Goal: Navigation & Orientation: Find specific page/section

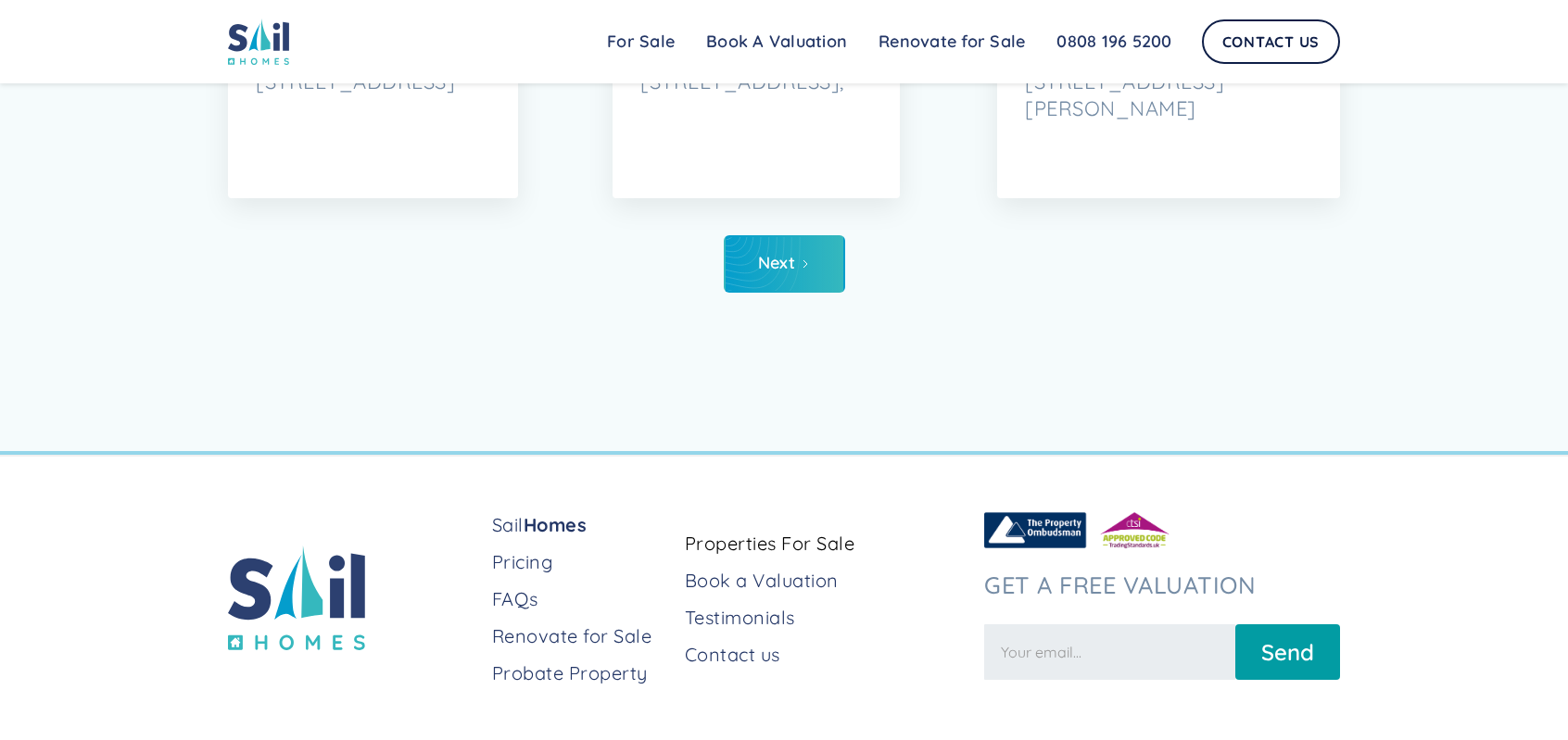
scroll to position [6926, 0]
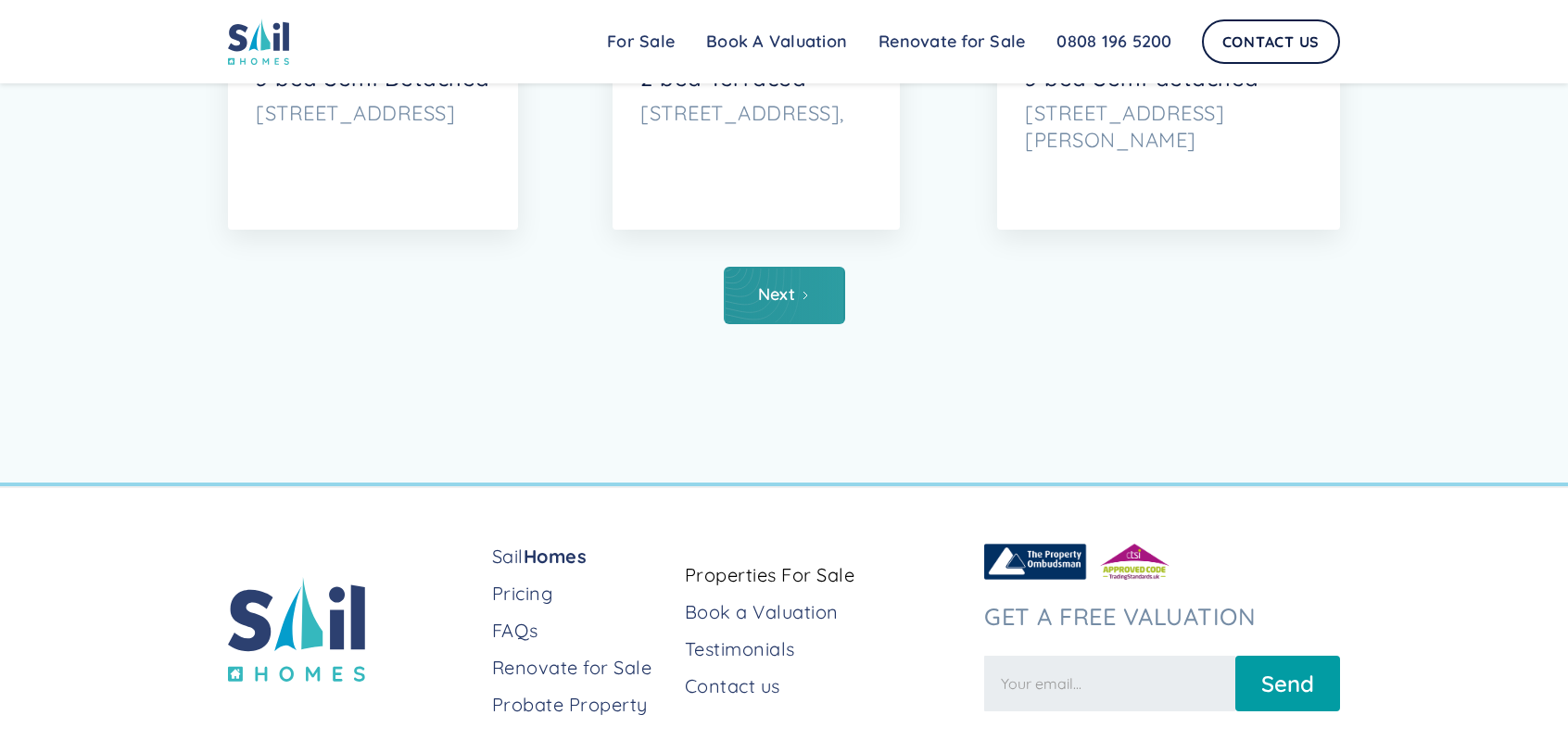
click at [762, 291] on div "Next" at bounding box center [777, 294] width 38 height 19
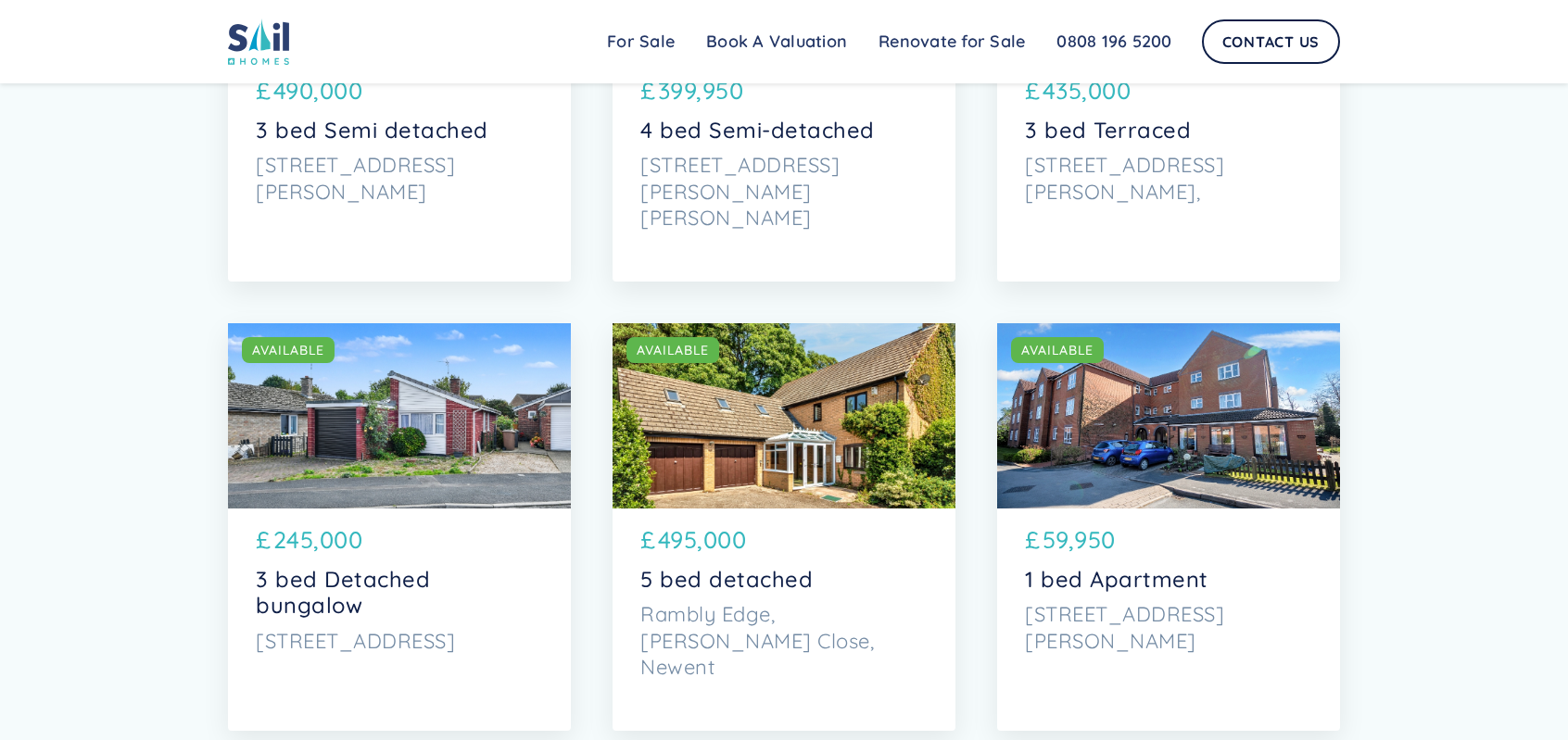
scroll to position [927, 0]
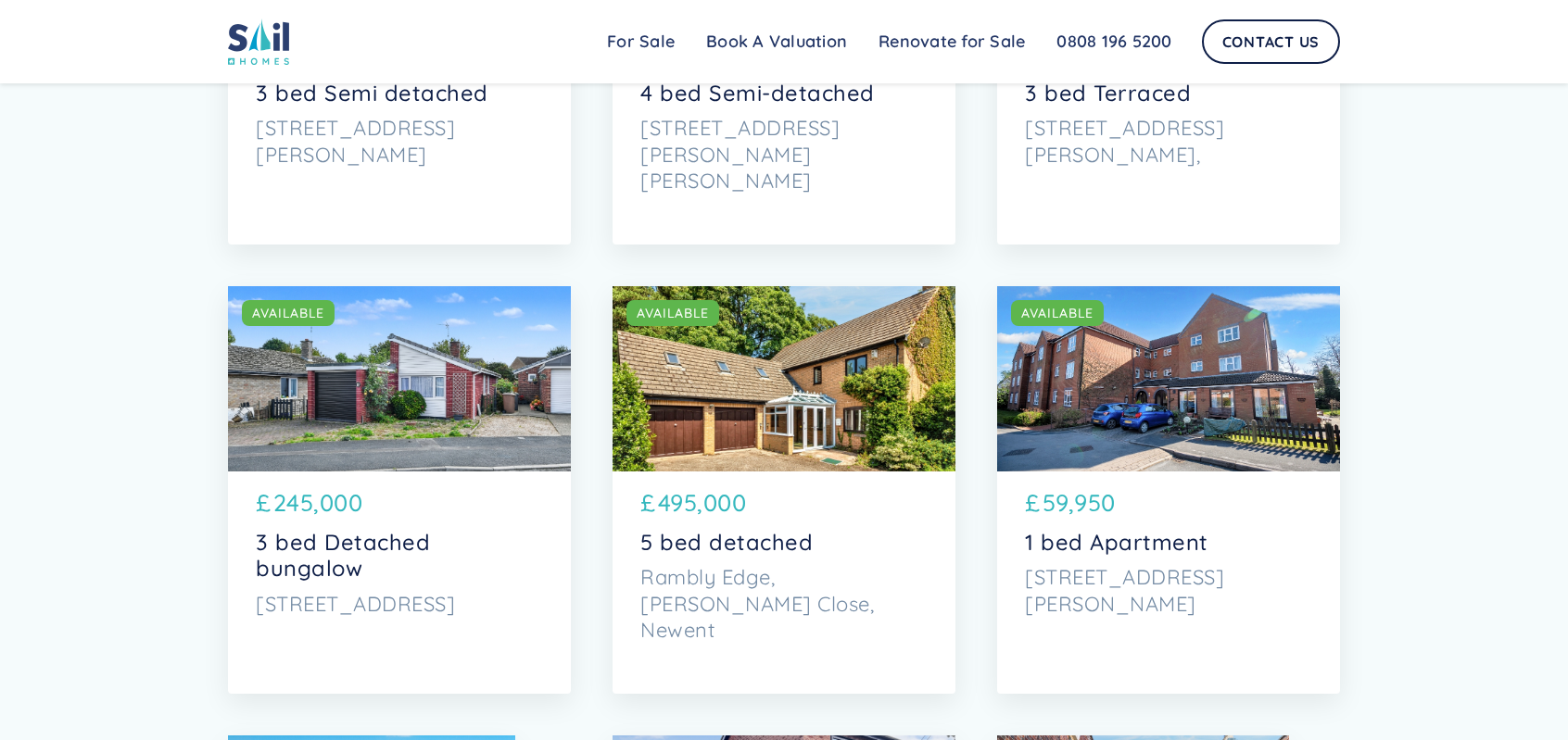
click at [827, 416] on div "SOLD AVAILABLE" at bounding box center [784, 379] width 343 height 186
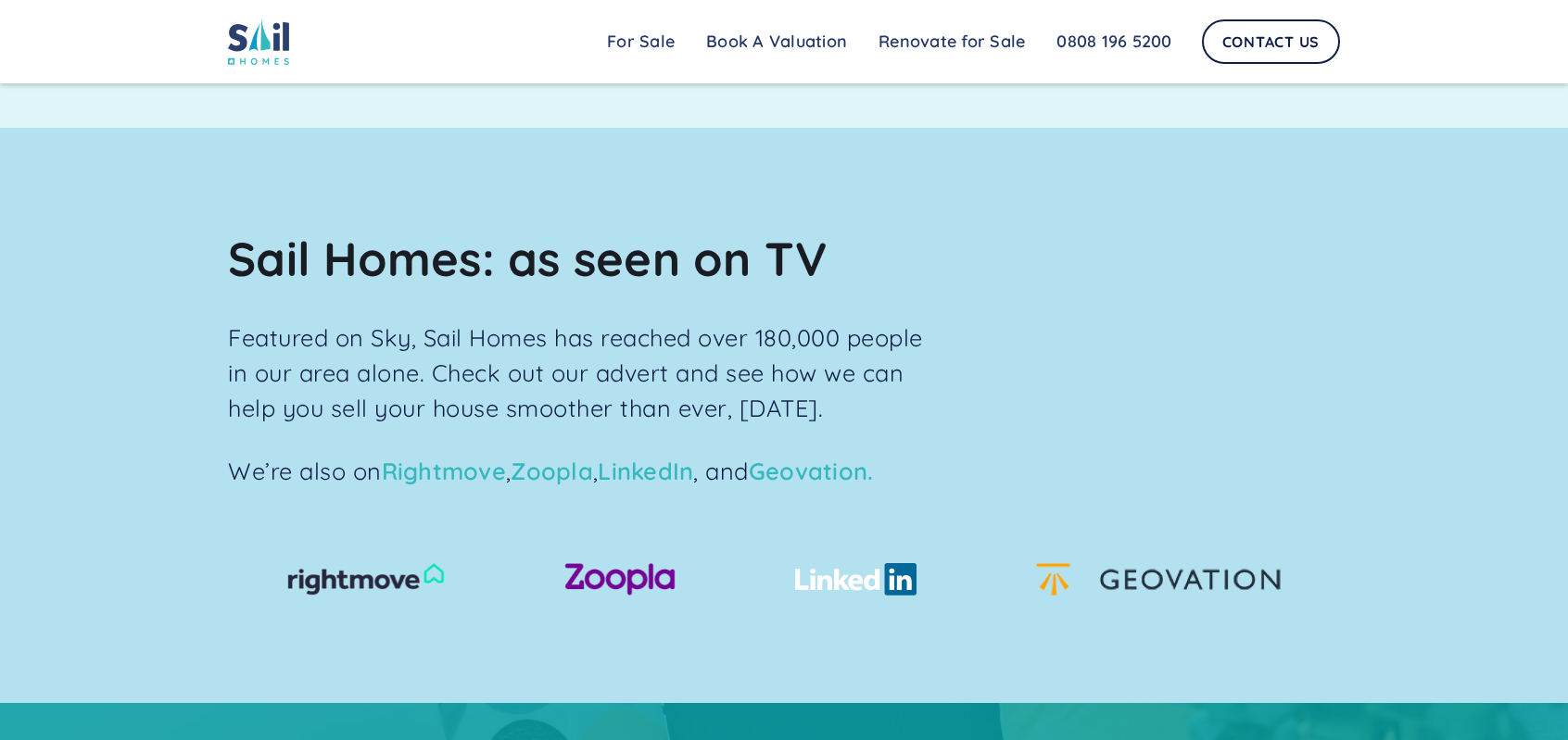
scroll to position [2501, 0]
